Goal: Information Seeking & Learning: Learn about a topic

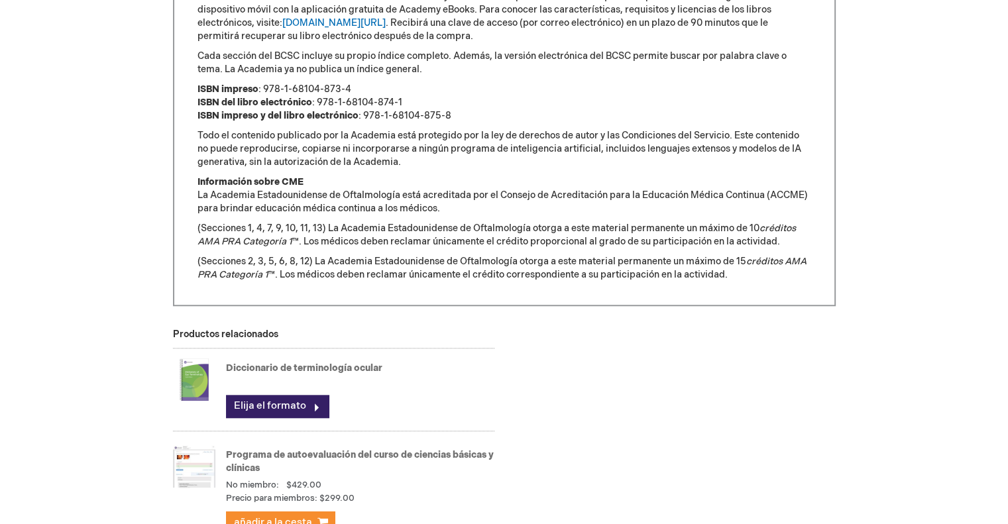
scroll to position [835, 0]
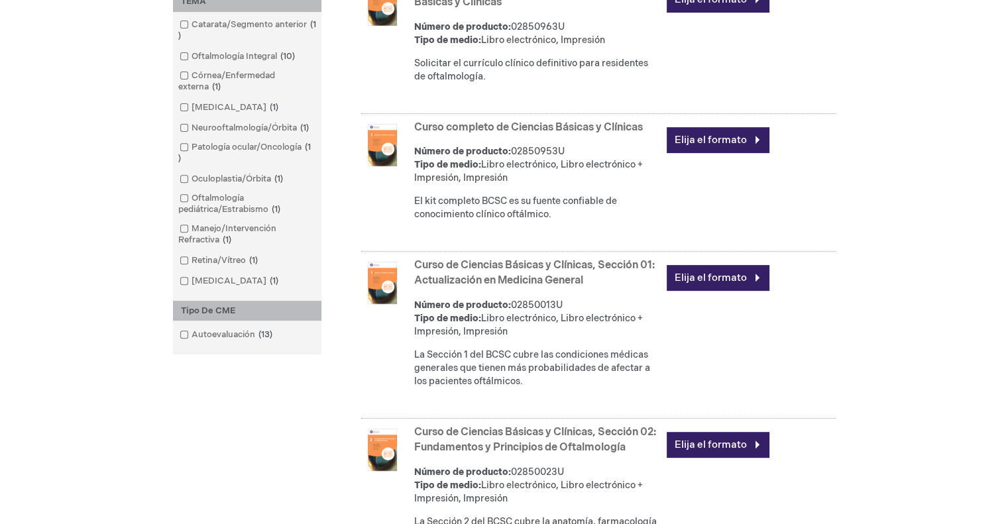
scroll to position [265, 0]
